Goal: Check status: Check status

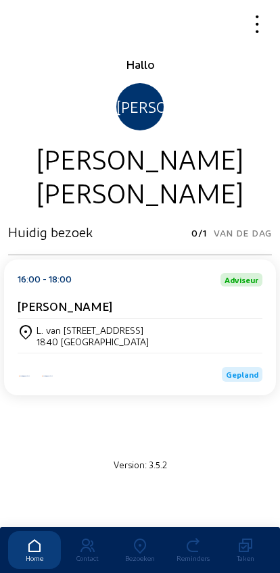
click at [135, 538] on icon at bounding box center [140, 546] width 53 height 16
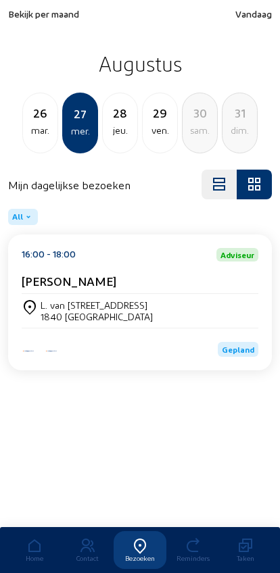
click at [53, 305] on div "L. van [STREET_ADDRESS]" at bounding box center [97, 304] width 112 height 11
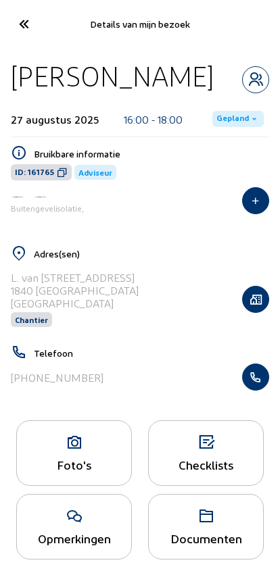
click at [266, 375] on icon "button" at bounding box center [256, 377] width 26 height 14
click at [253, 384] on icon "button" at bounding box center [256, 377] width 26 height 14
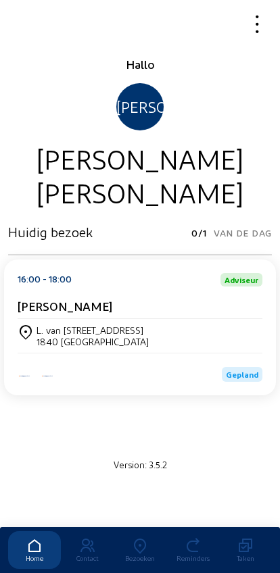
click at [139, 554] on div "Bezoeken" at bounding box center [140, 558] width 53 height 8
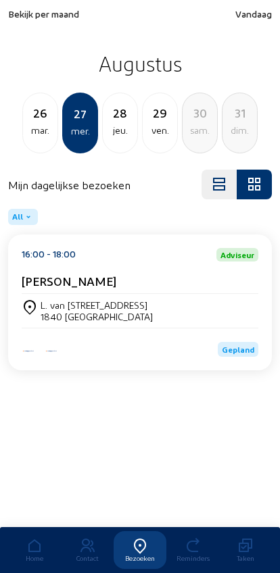
click at [43, 20] on span "Bekijk per maand" at bounding box center [43, 13] width 71 height 11
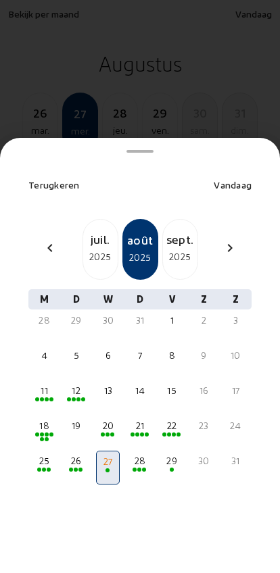
click at [49, 240] on mat-icon "chevron_left" at bounding box center [50, 248] width 16 height 16
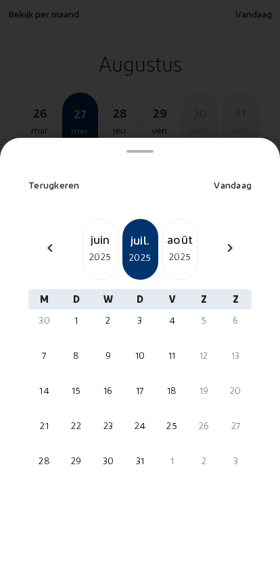
click at [46, 240] on mat-icon "chevron_left" at bounding box center [50, 248] width 16 height 16
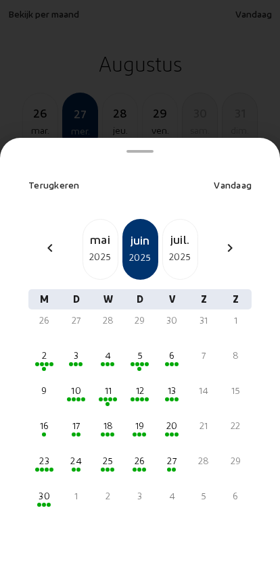
click at [47, 240] on div "chevron_left" at bounding box center [50, 250] width 32 height 20
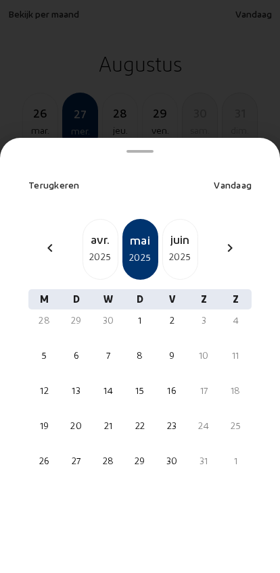
click at [43, 240] on mat-icon "chevron_left" at bounding box center [50, 248] width 16 height 16
click at [44, 240] on mat-icon "chevron_left" at bounding box center [50, 248] width 16 height 16
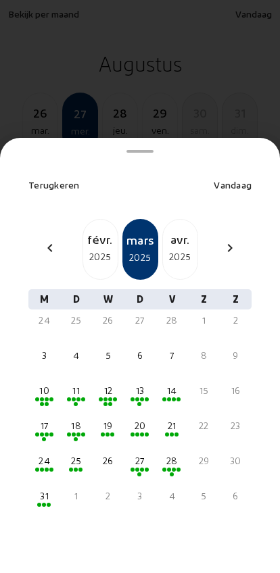
click at [51, 240] on mat-icon "chevron_left" at bounding box center [50, 248] width 16 height 16
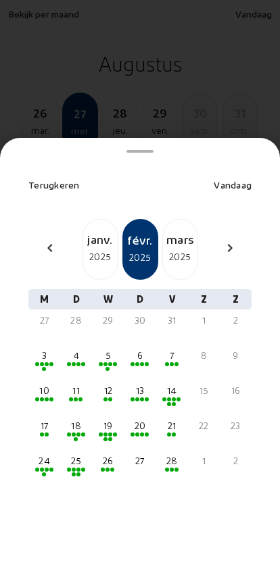
click at [47, 240] on mat-icon "chevron_left" at bounding box center [50, 248] width 16 height 16
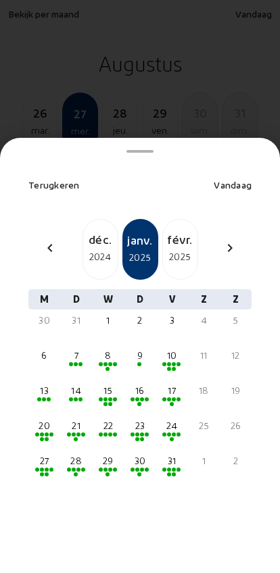
click at [43, 240] on div "chevron_left" at bounding box center [50, 250] width 32 height 20
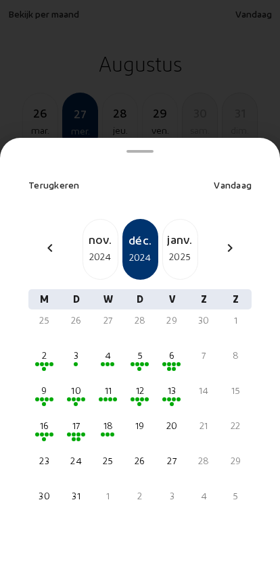
click at [45, 240] on mat-icon "chevron_left" at bounding box center [50, 248] width 16 height 16
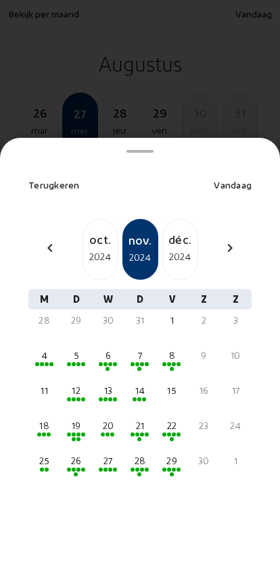
click at [83, 384] on div "12" at bounding box center [76, 391] width 21 height 14
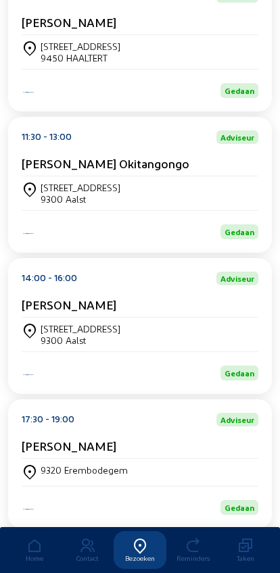
scroll to position [254, 0]
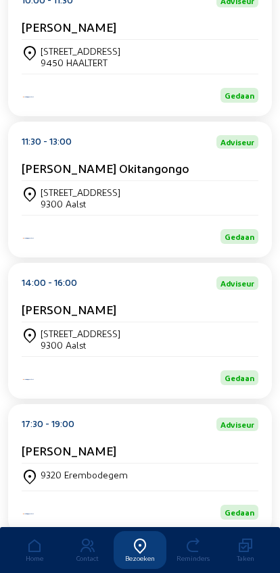
click at [58, 335] on div "[STREET_ADDRESS]" at bounding box center [140, 339] width 236 height 34
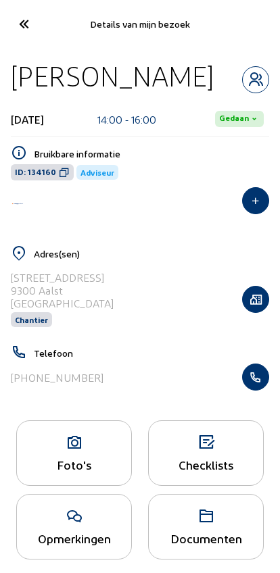
click at [61, 450] on icon at bounding box center [74, 442] width 114 height 16
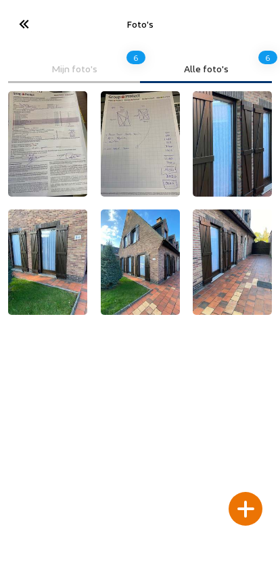
click at [41, 155] on img at bounding box center [47, 143] width 79 height 105
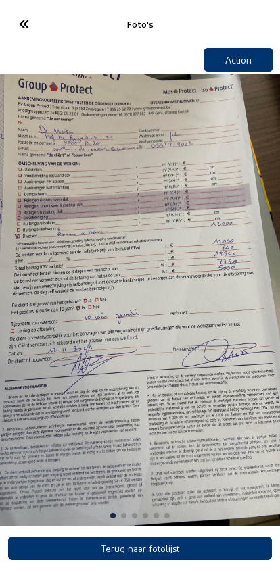
click at [53, 272] on img "1 / 6" at bounding box center [140, 299] width 280 height 451
